Goal: Ask a question

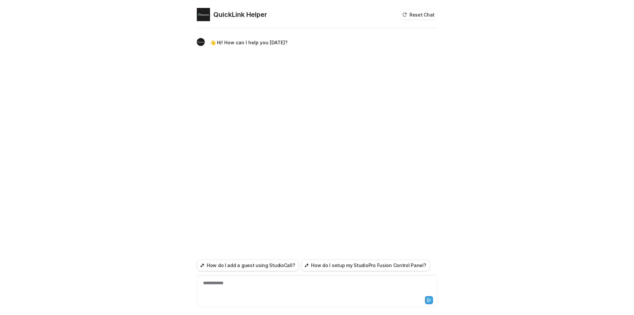
click at [231, 284] on div "**********" at bounding box center [317, 287] width 237 height 15
click at [231, 281] on div "**********" at bounding box center [317, 287] width 237 height 15
